Goal: Task Accomplishment & Management: Complete application form

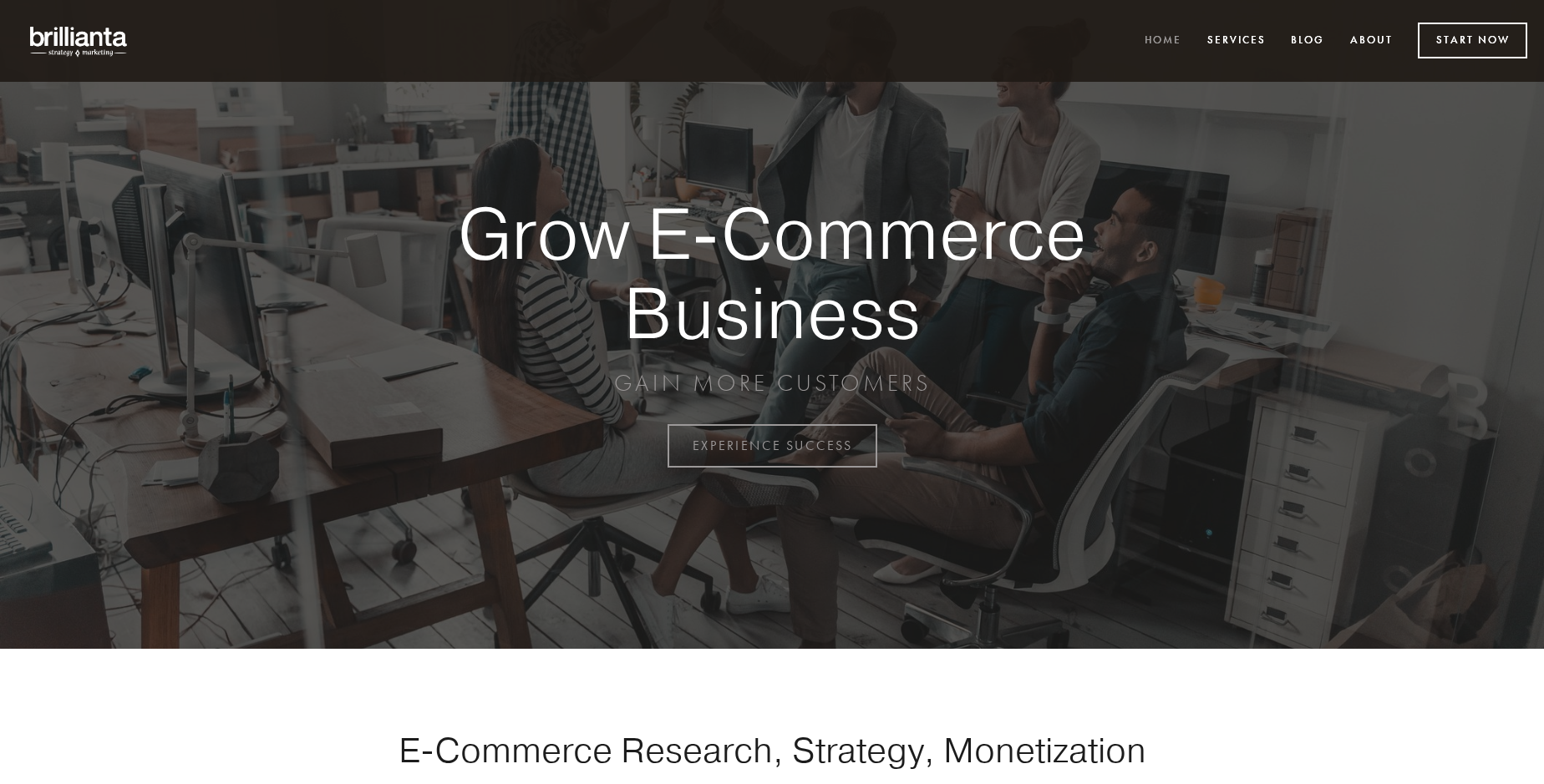
scroll to position [4378, 0]
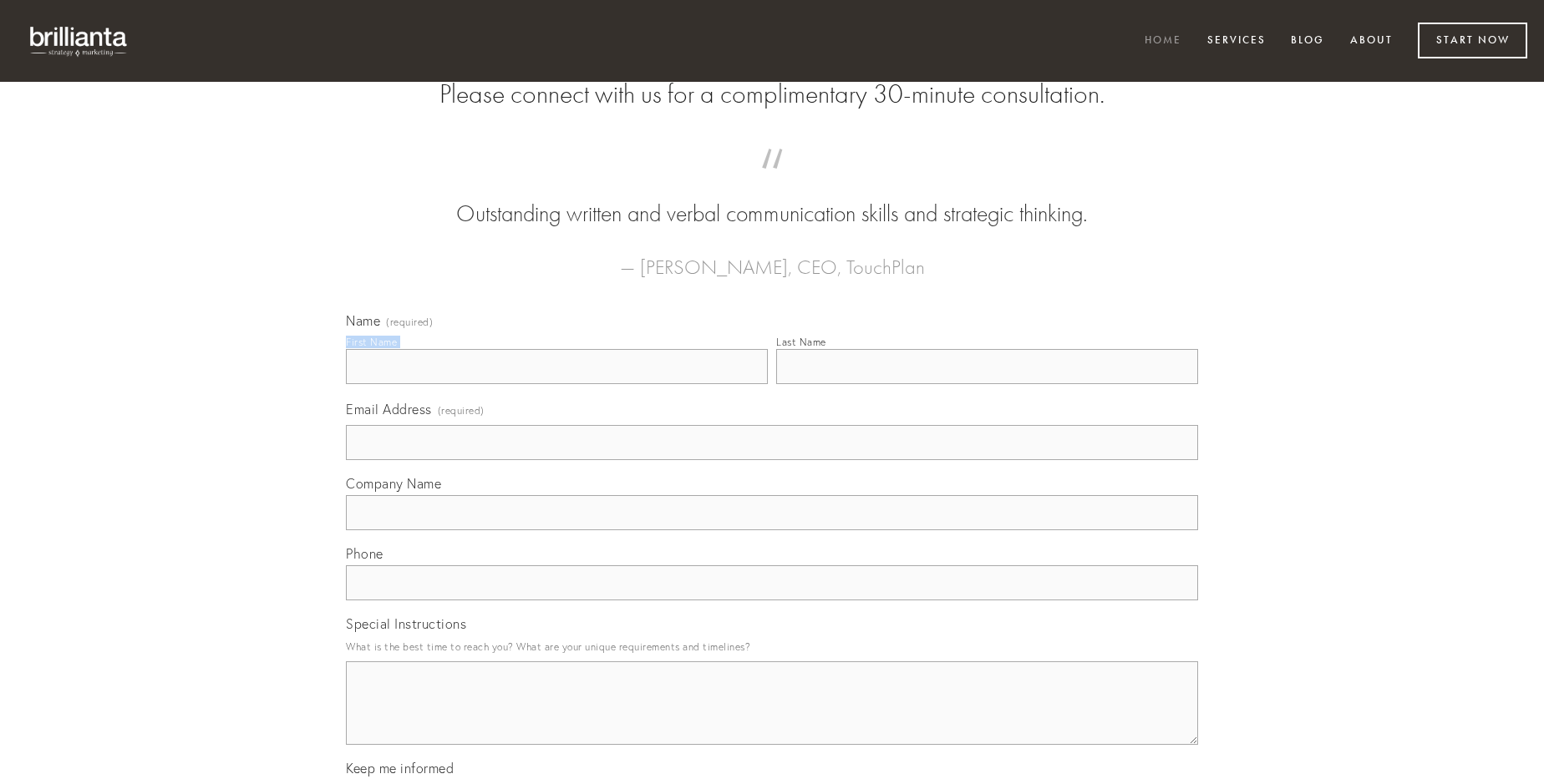
type input "[PERSON_NAME]"
click at [986, 385] on input "Last Name" at bounding box center [987, 367] width 422 height 35
type input "[PERSON_NAME]"
click at [772, 460] on input "Email Address (required)" at bounding box center [772, 443] width 852 height 35
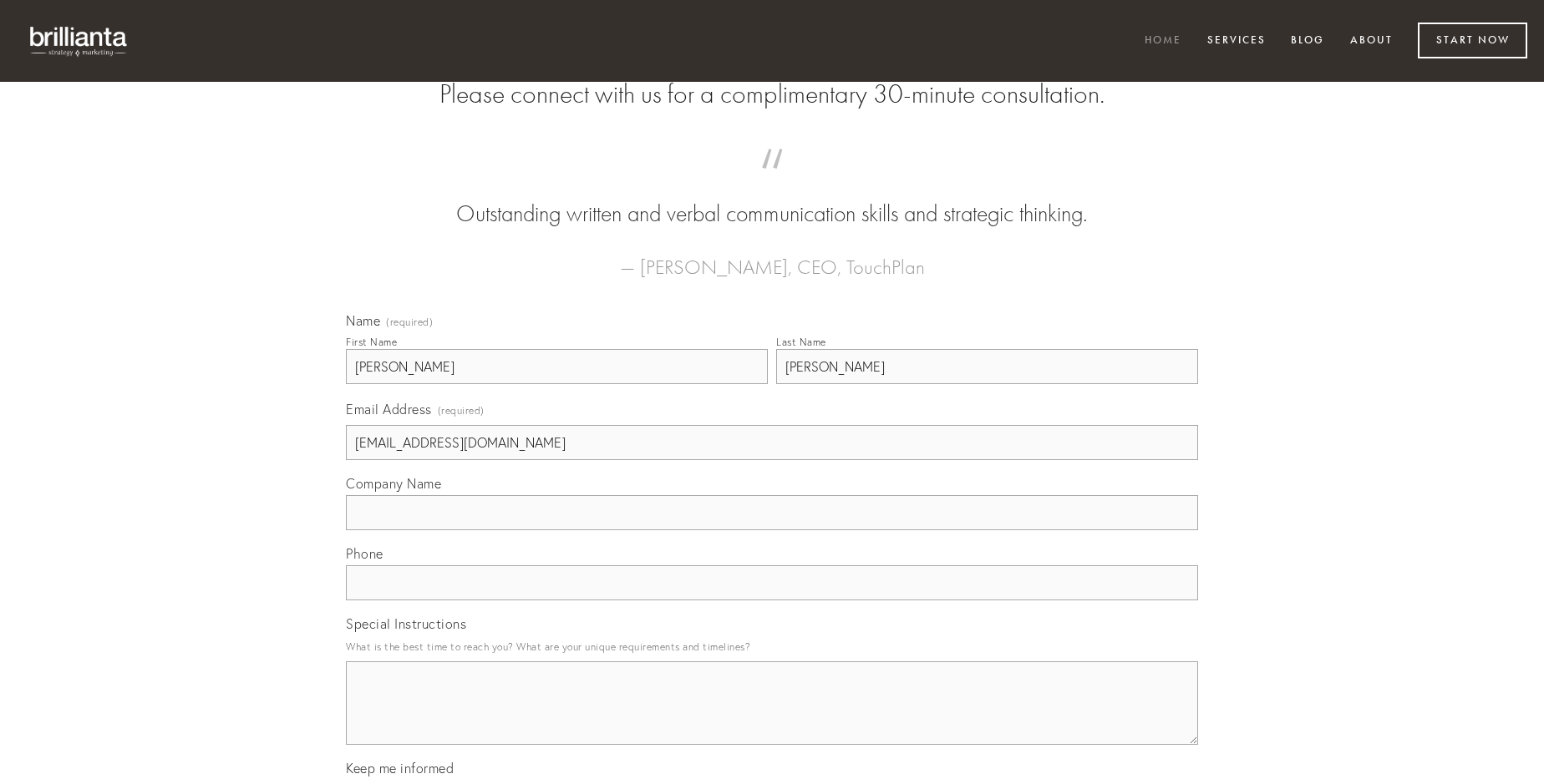
type input "[EMAIL_ADDRESS][DOMAIN_NAME]"
click at [772, 530] on input "Company Name" at bounding box center [772, 512] width 852 height 35
type input "denego"
click at [772, 601] on input "text" at bounding box center [772, 583] width 852 height 35
click at [772, 718] on textarea "Special Instructions" at bounding box center [772, 703] width 852 height 84
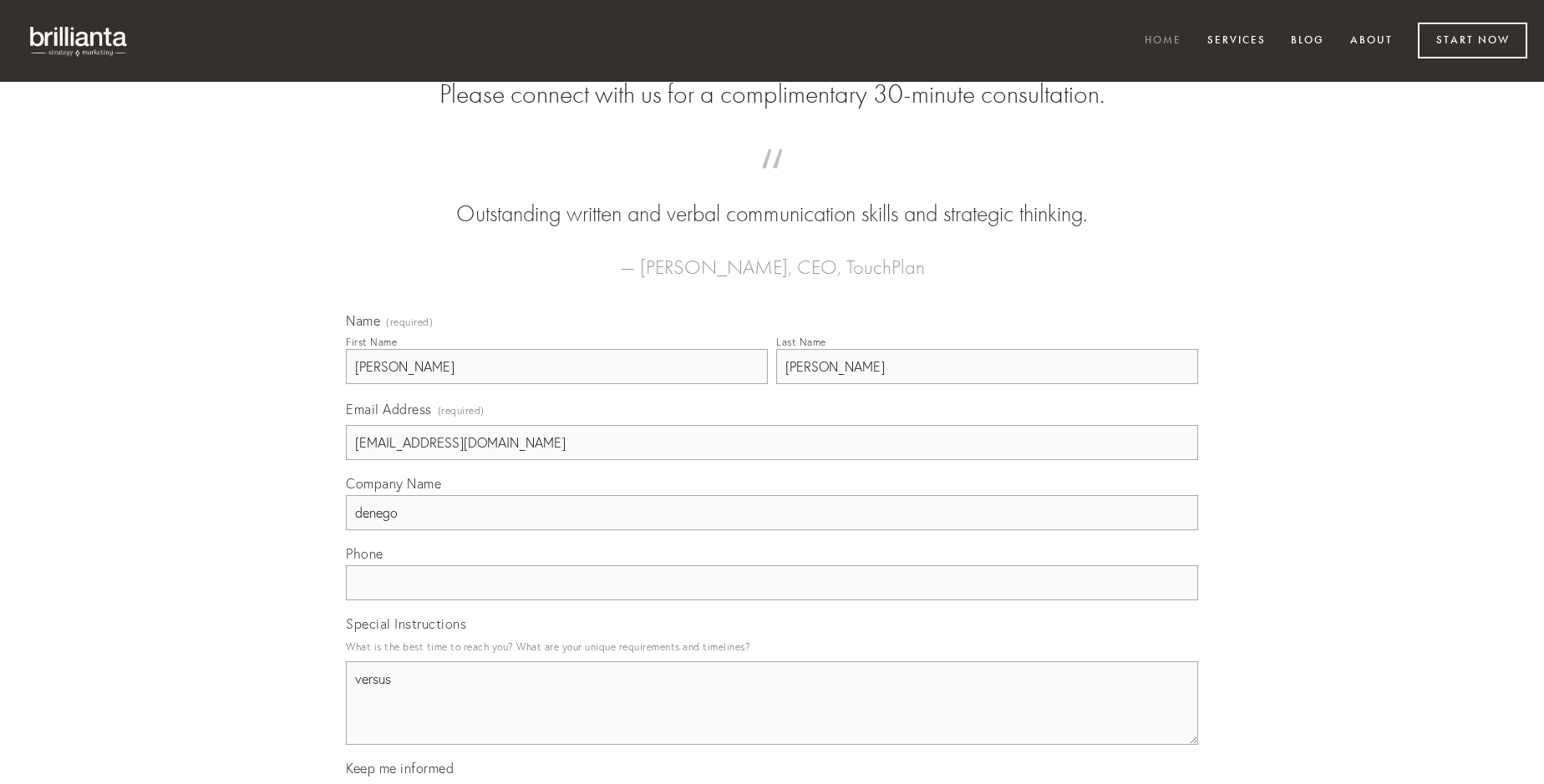
type textarea "versus"
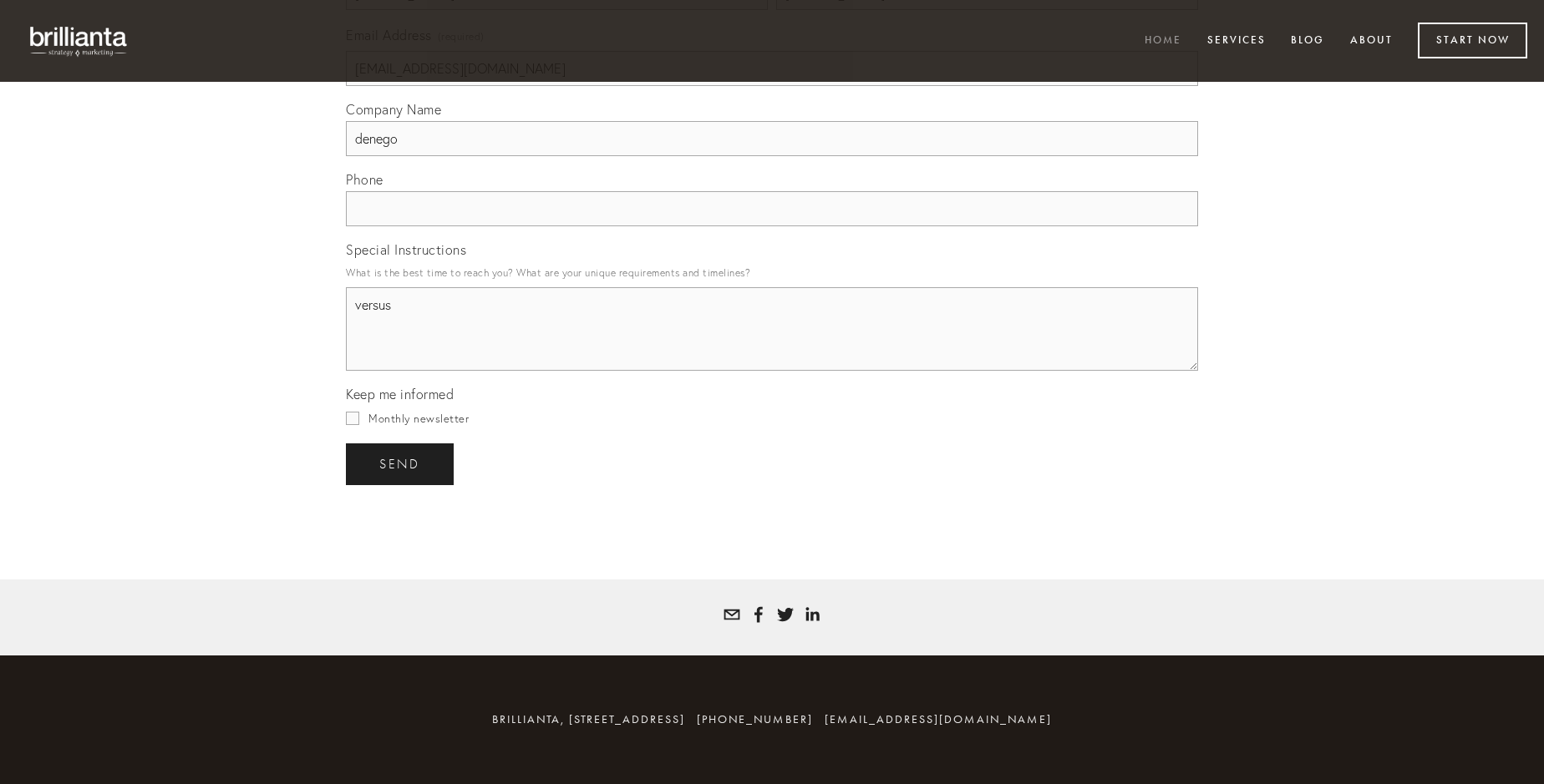
click at [401, 464] on span "send" at bounding box center [400, 464] width 41 height 15
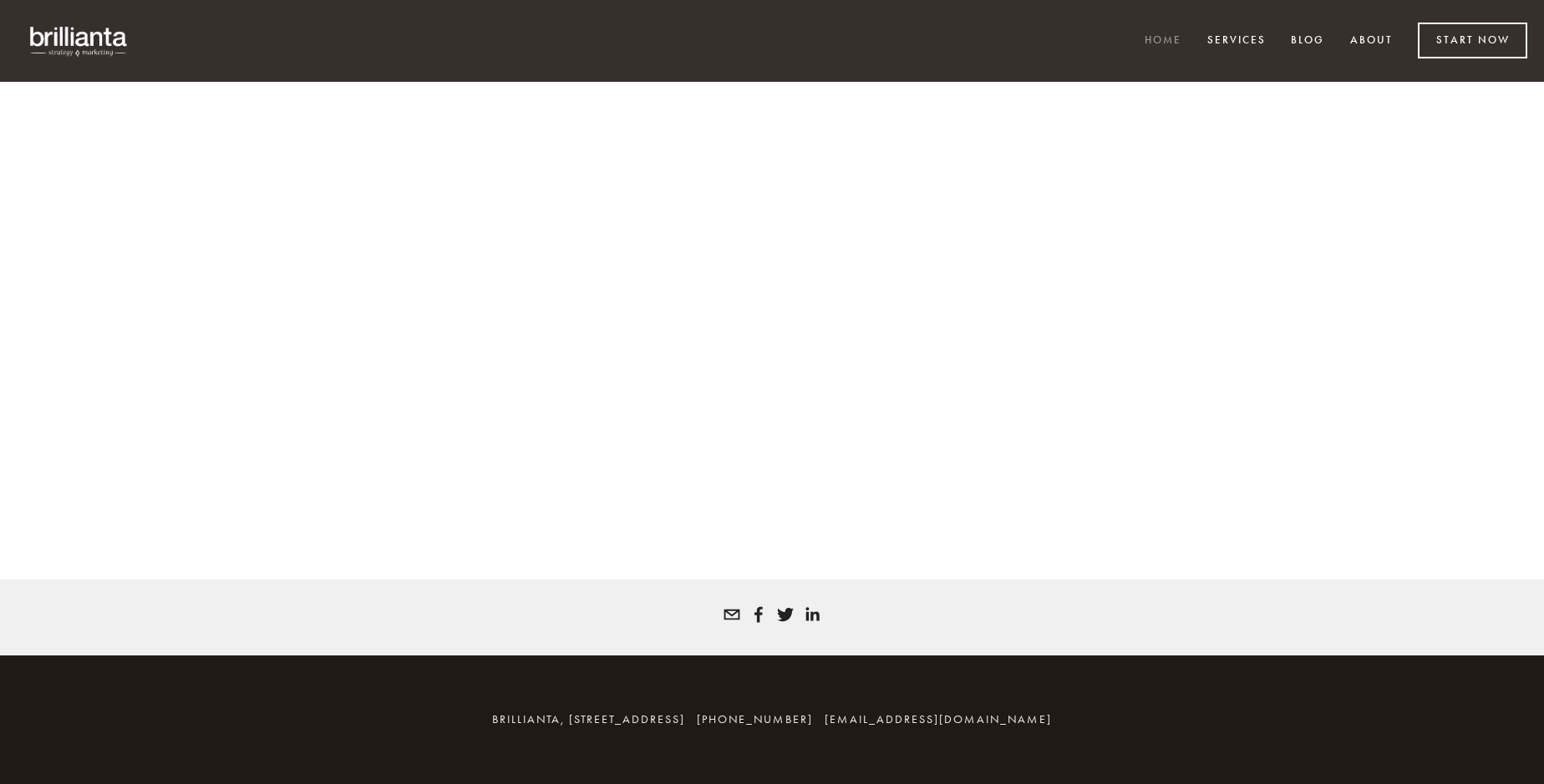
scroll to position [4355, 0]
